Goal: Task Accomplishment & Management: Manage account settings

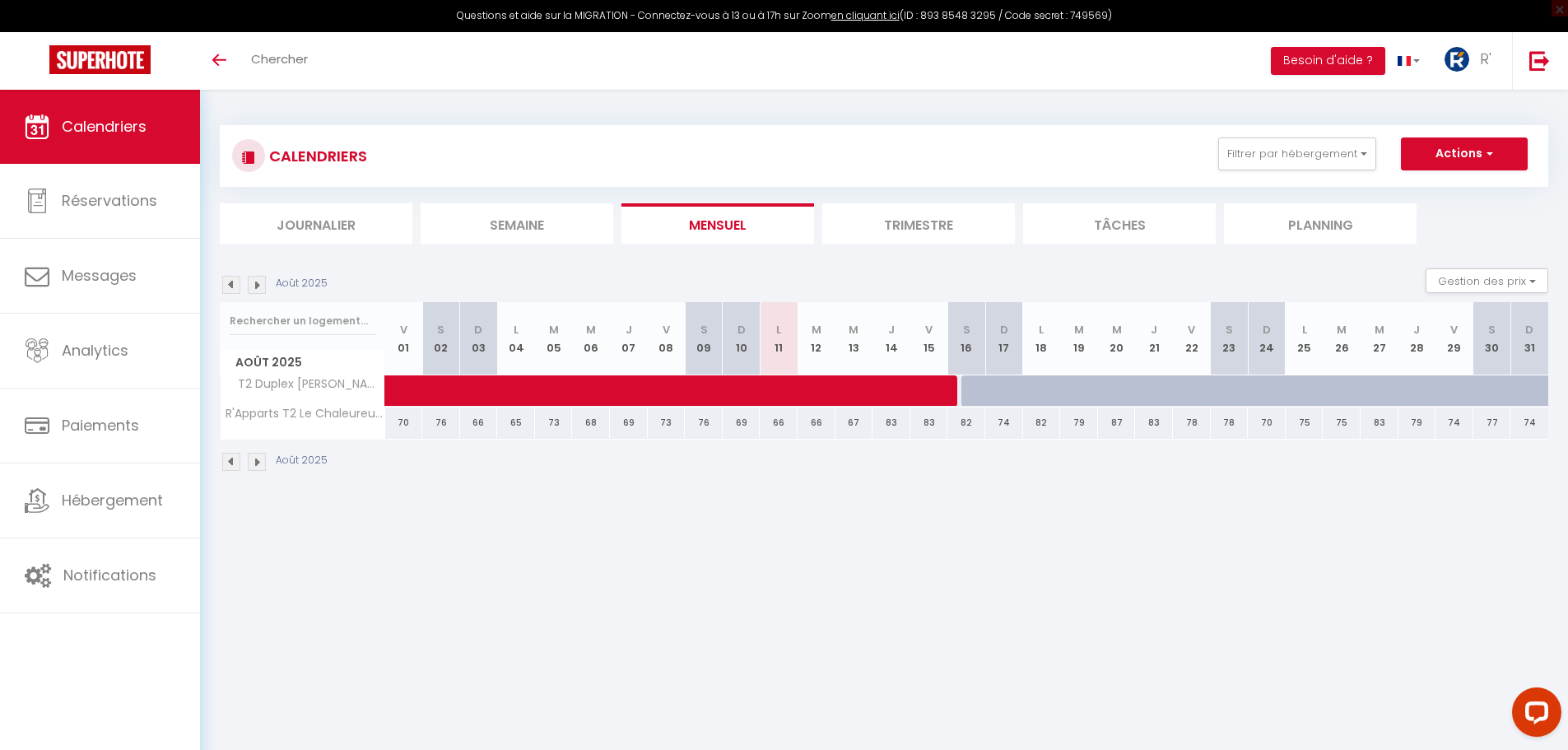
click at [228, 287] on img at bounding box center [231, 285] width 18 height 18
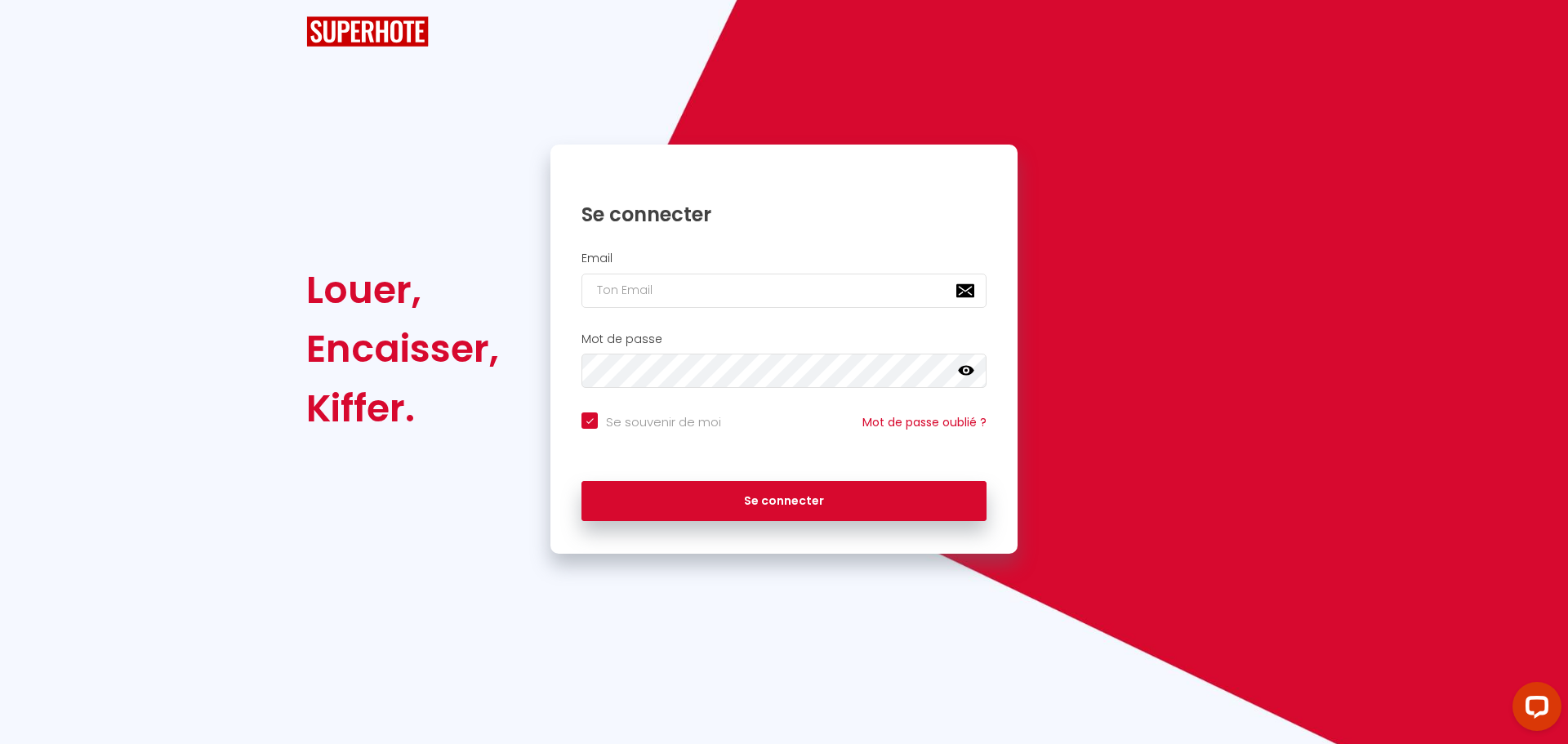
checkbox input "true"
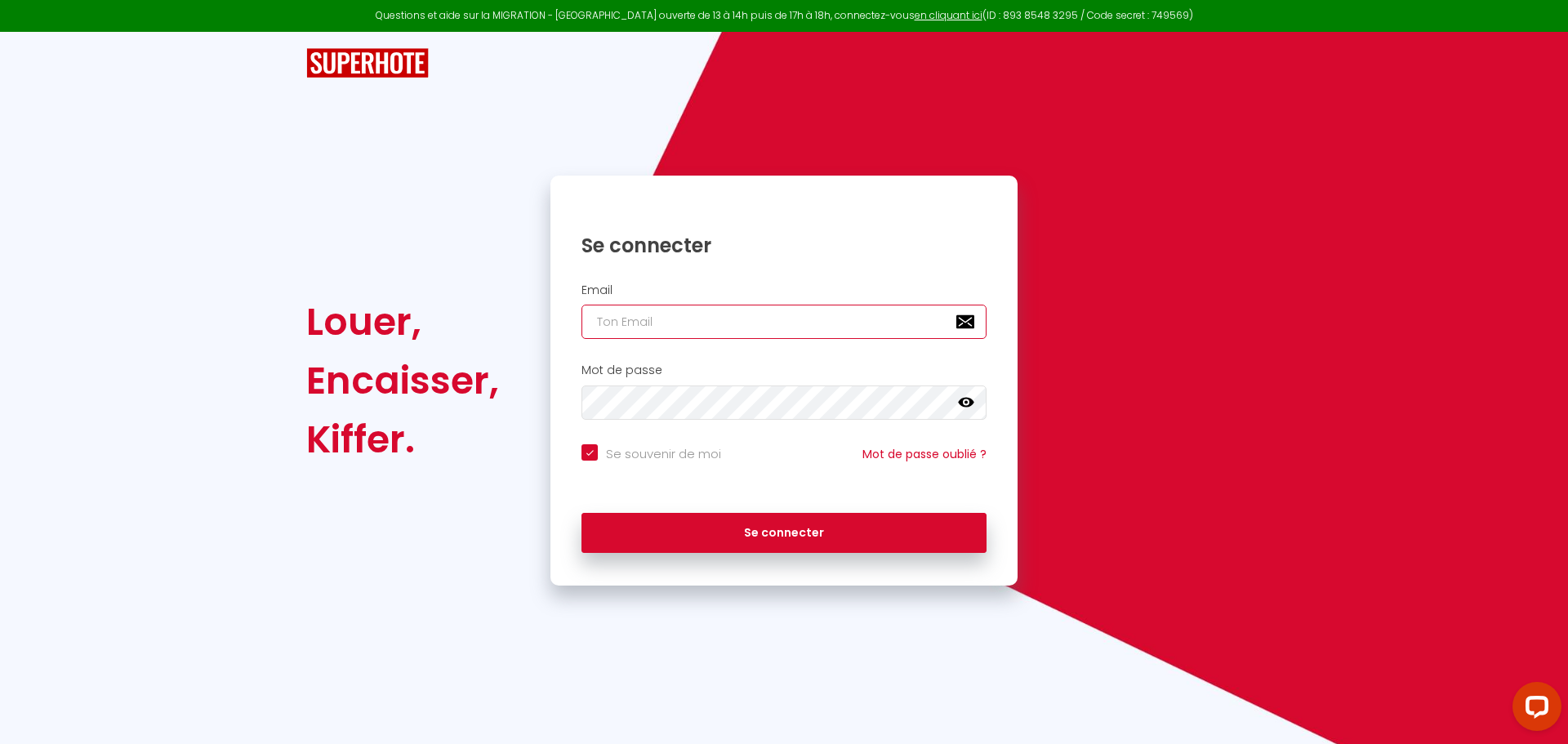
type input "[EMAIL_ADDRESS][DOMAIN_NAME]"
click at [641, 331] on input "[EMAIL_ADDRESS][DOMAIN_NAME]" at bounding box center [784, 322] width 405 height 35
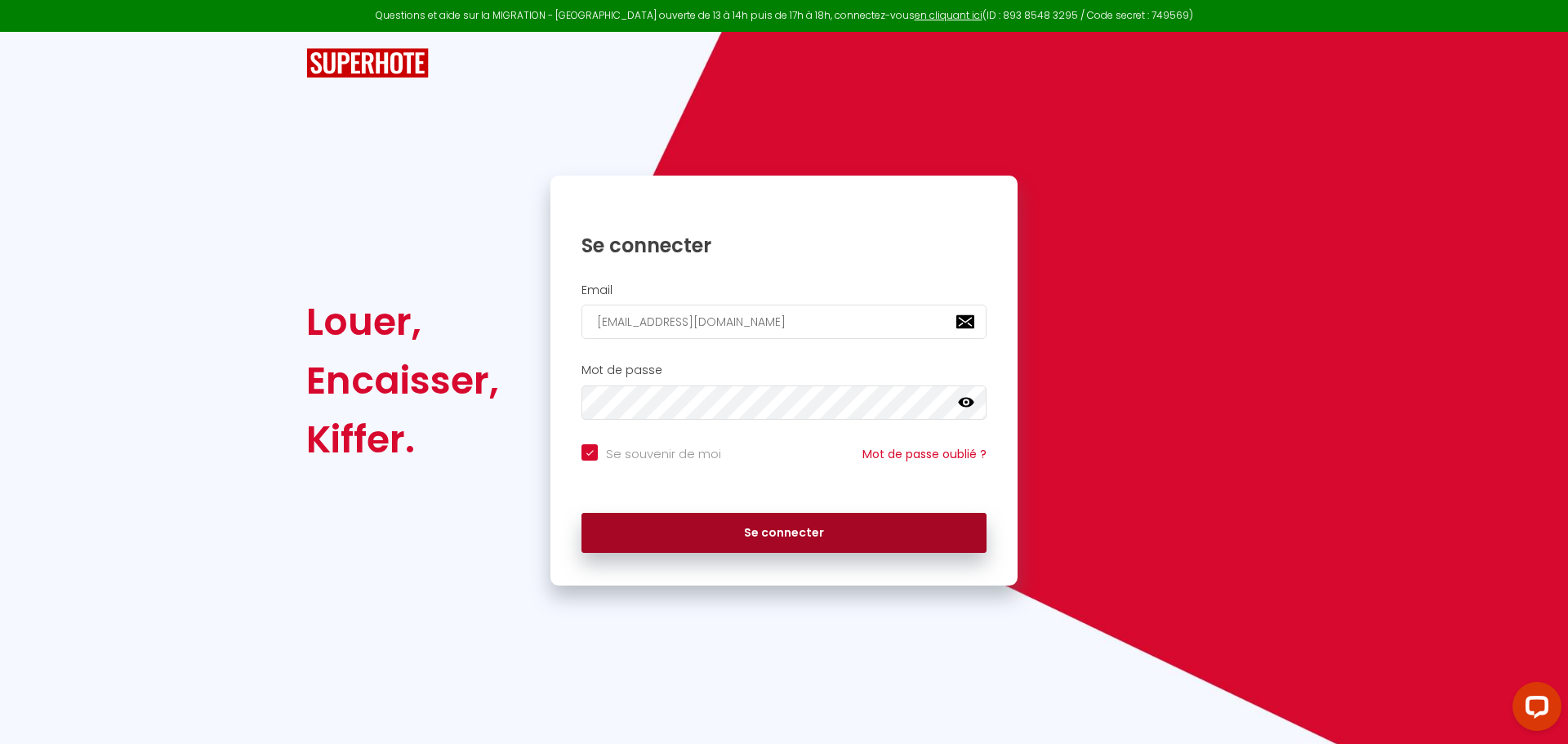
click at [658, 525] on button "Se connecter" at bounding box center [784, 533] width 405 height 41
checkbox input "true"
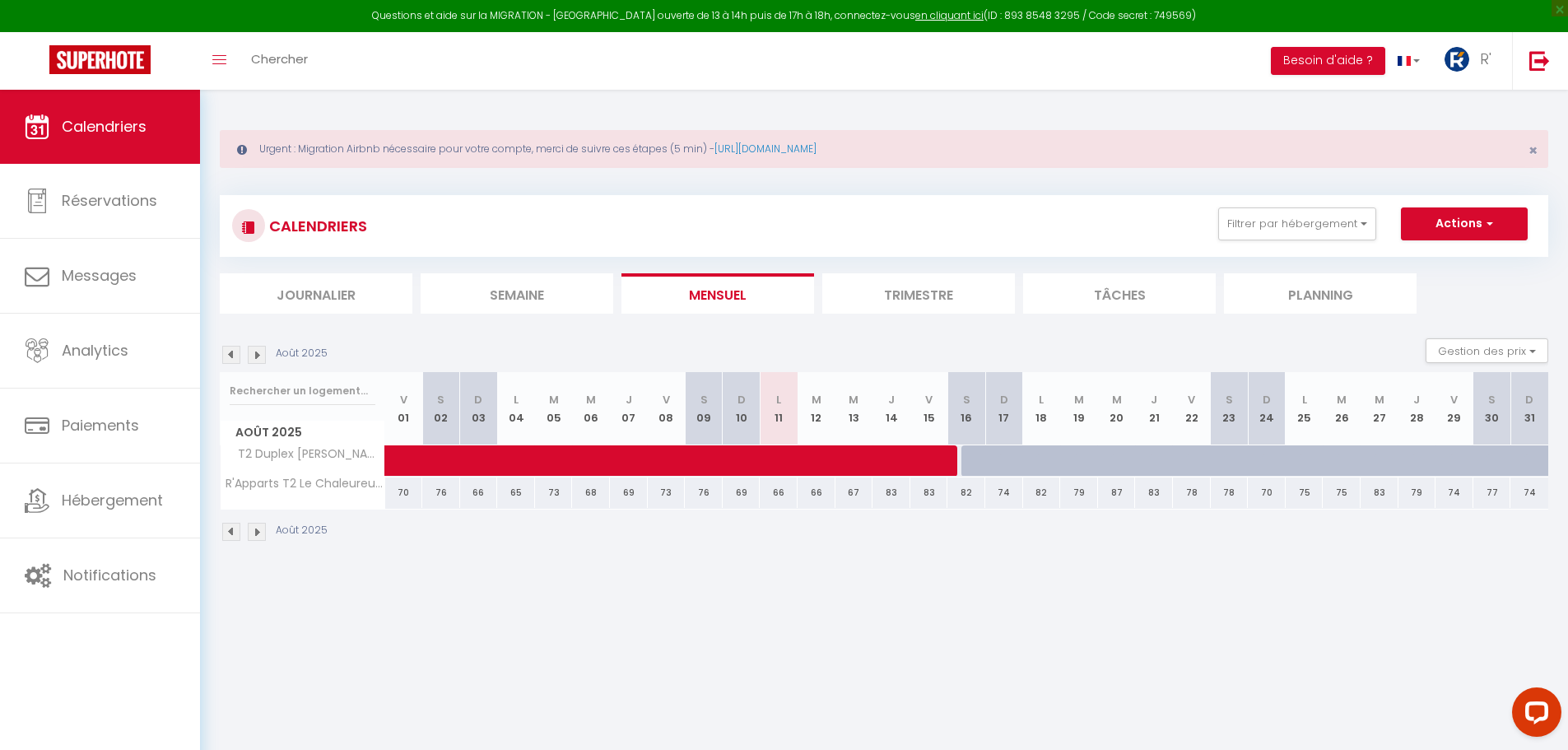
click at [230, 353] on img at bounding box center [231, 354] width 18 height 18
select select
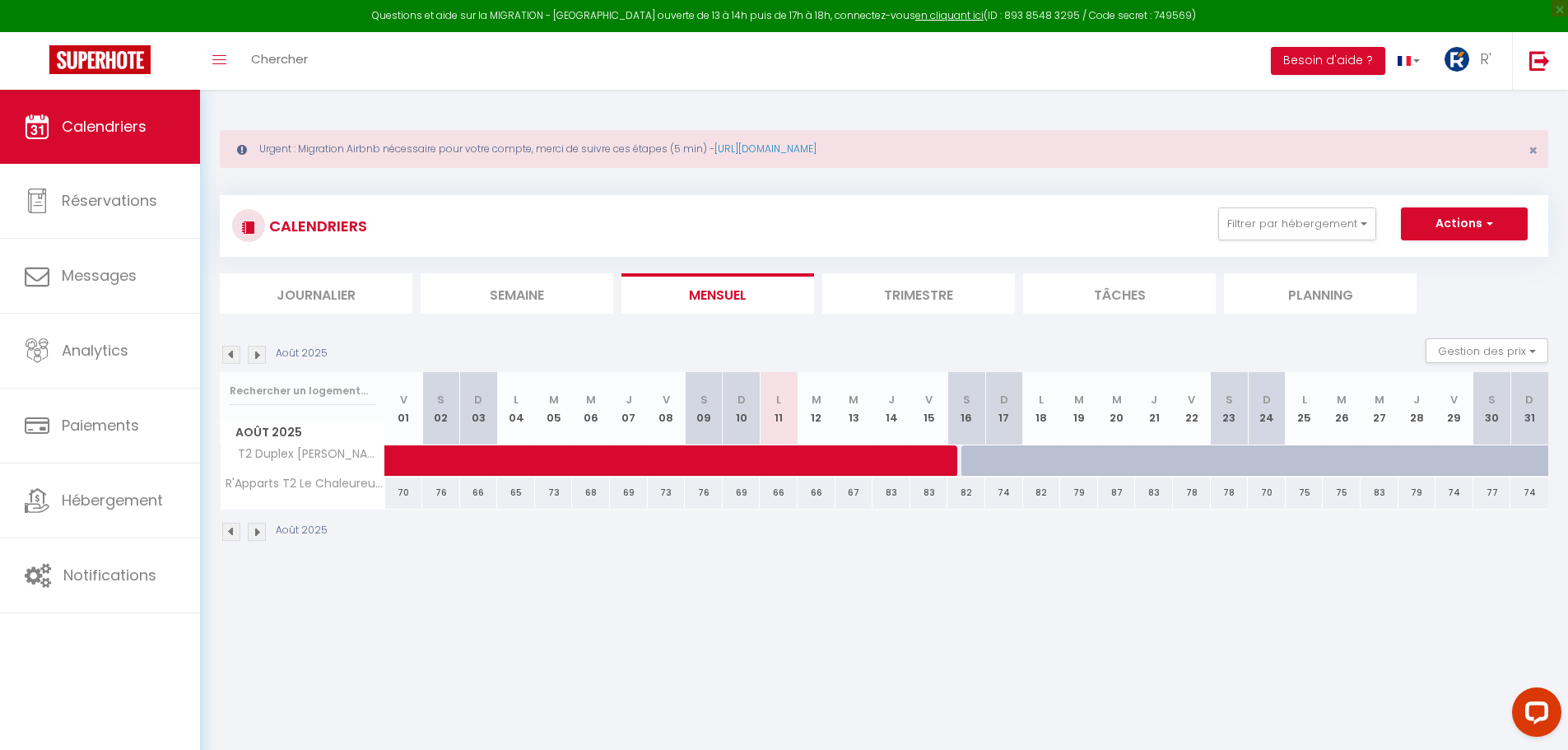
select select
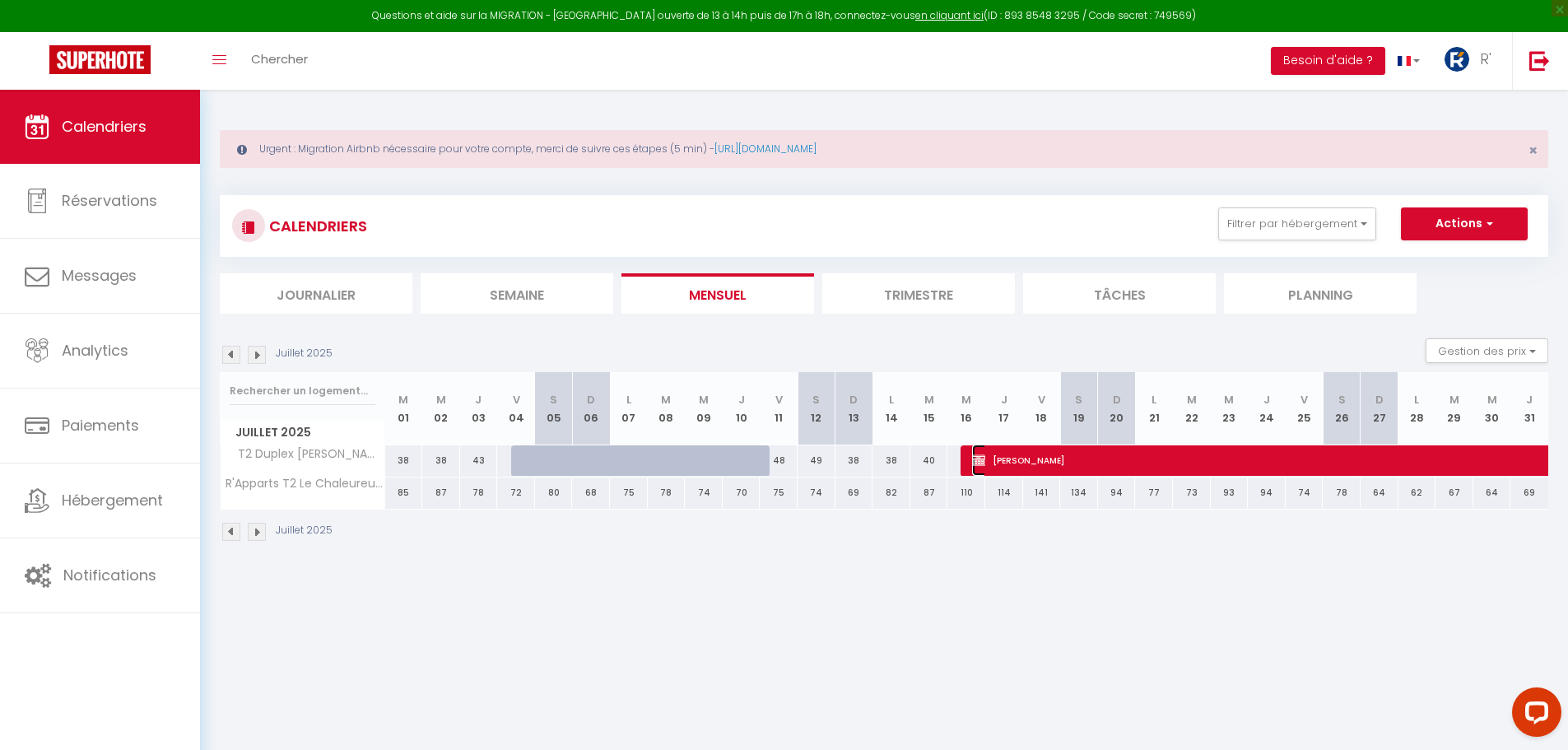
click at [1005, 458] on span "[PERSON_NAME]" at bounding box center [1558, 460] width 1173 height 31
select select "OK"
select select "KO"
select select "0"
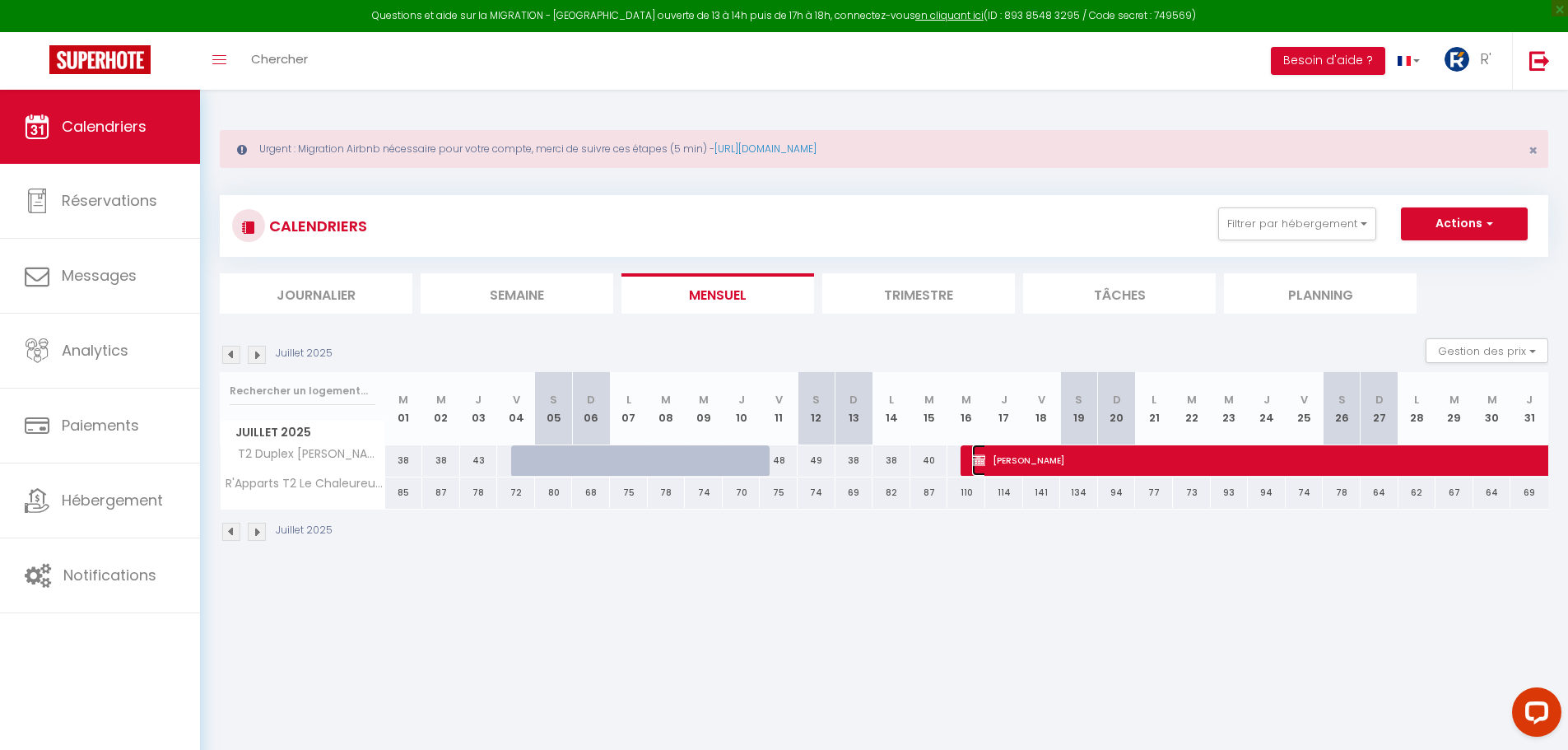
select select "1"
select select
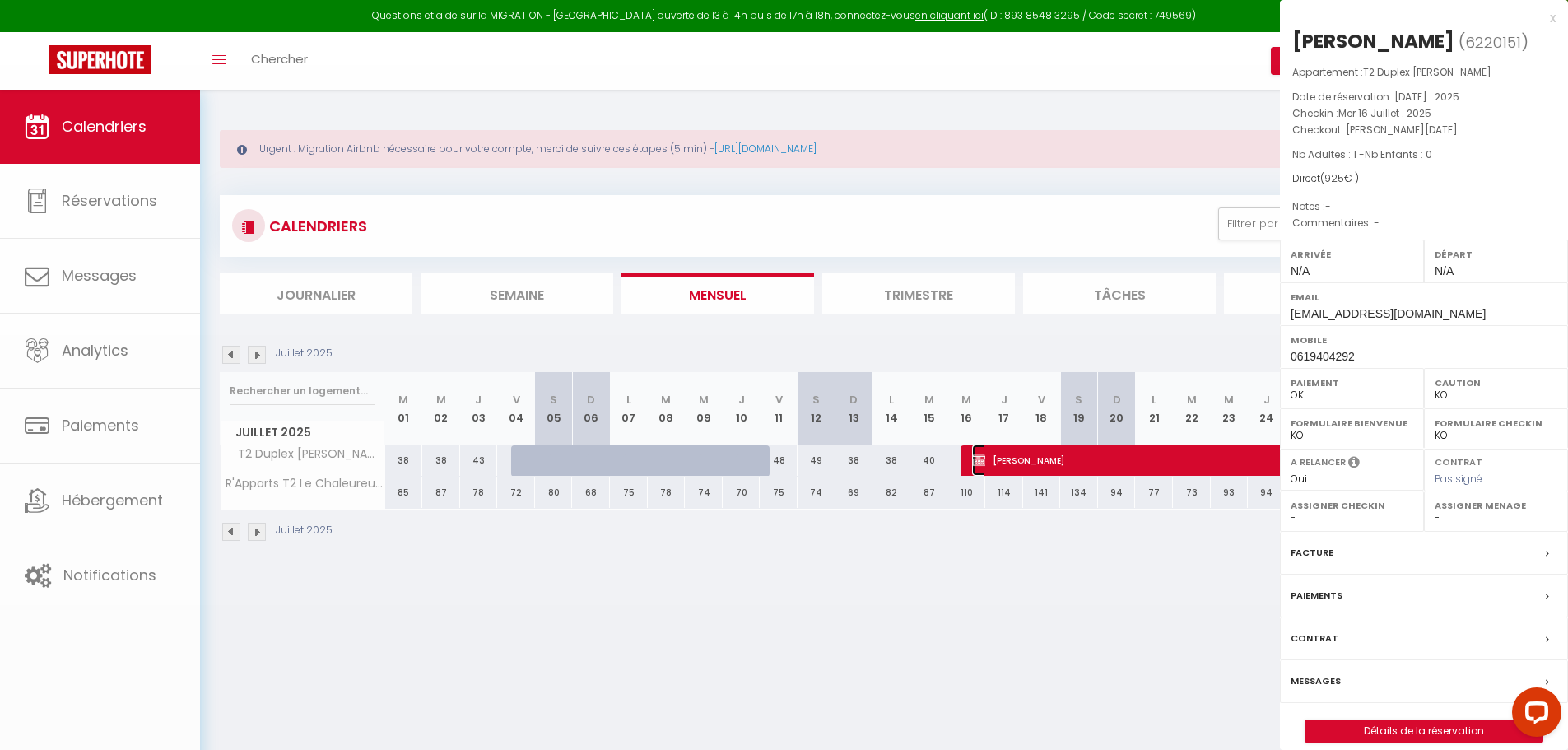
select select "25041"
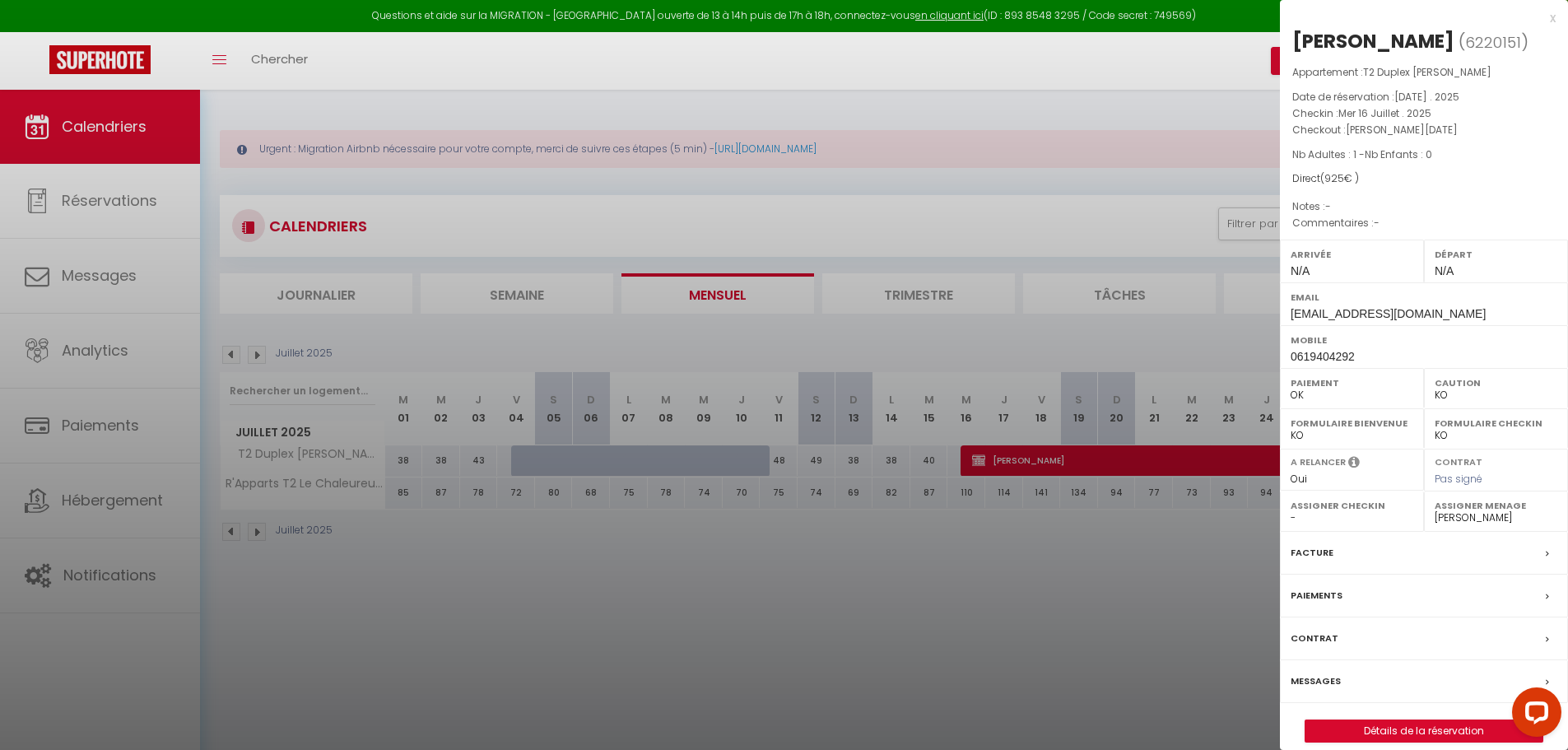
click at [802, 641] on div at bounding box center [784, 375] width 1568 height 750
